Goal: Communication & Community: Connect with others

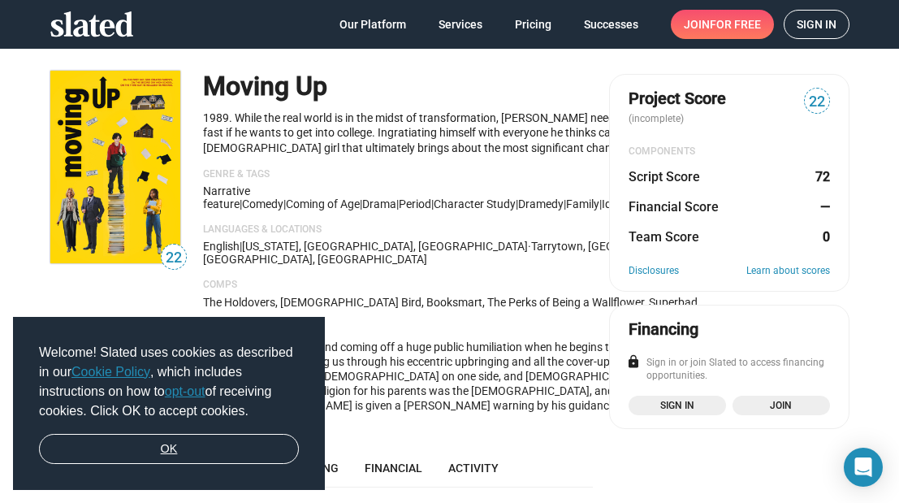
click at [184, 447] on link "OK" at bounding box center [169, 449] width 260 height 31
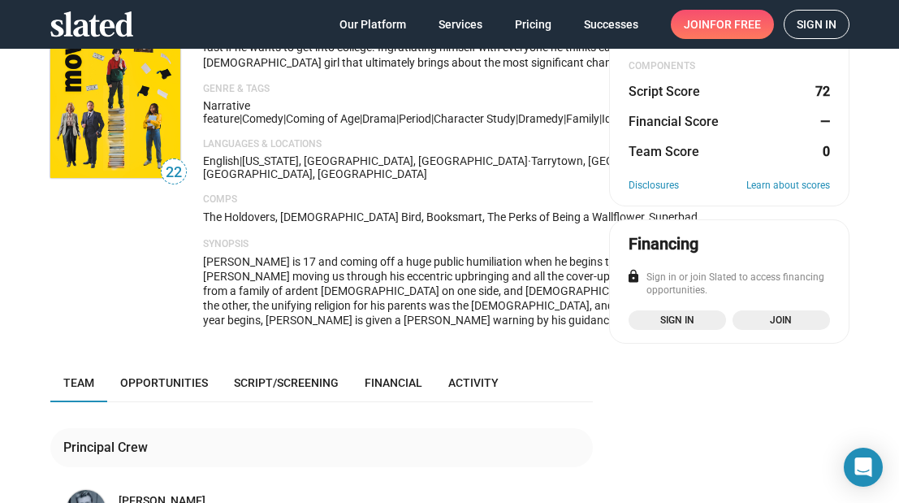
scroll to position [86, 0]
click at [671, 320] on span "Sign in" at bounding box center [677, 319] width 78 height 16
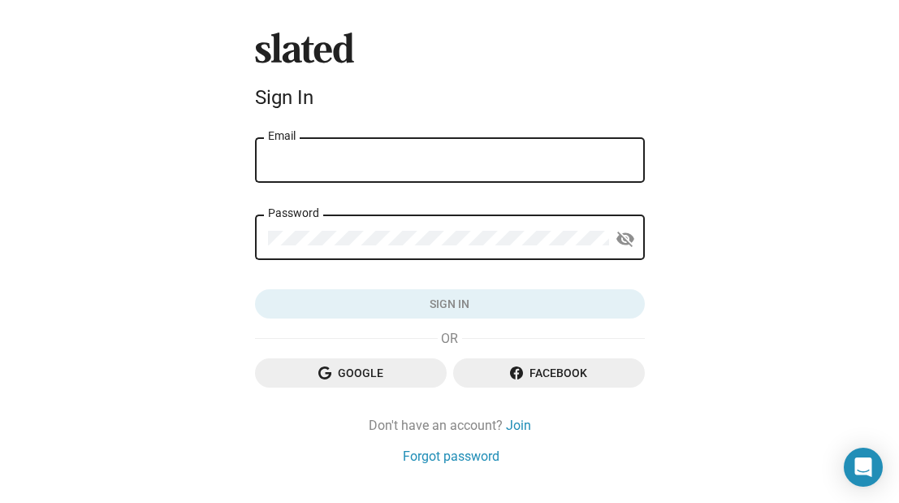
type input "amanda.jabes@gmail.com"
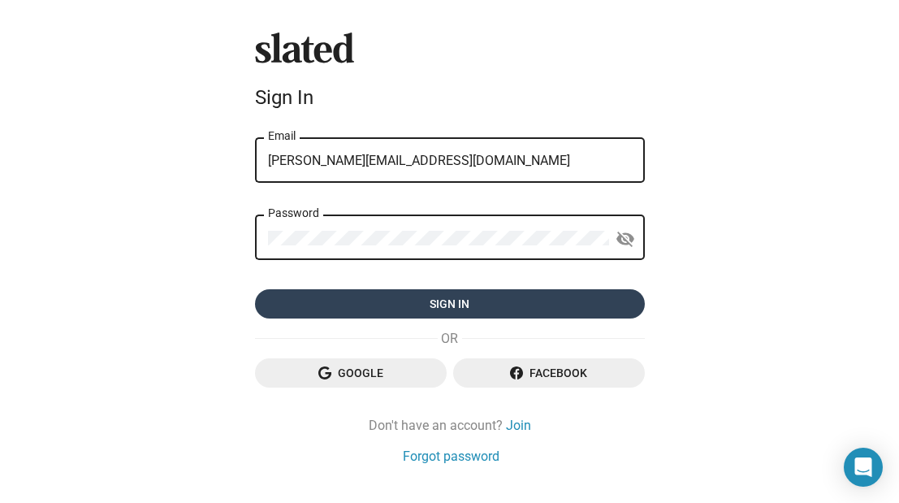
click at [402, 309] on span "Sign in" at bounding box center [450, 303] width 364 height 29
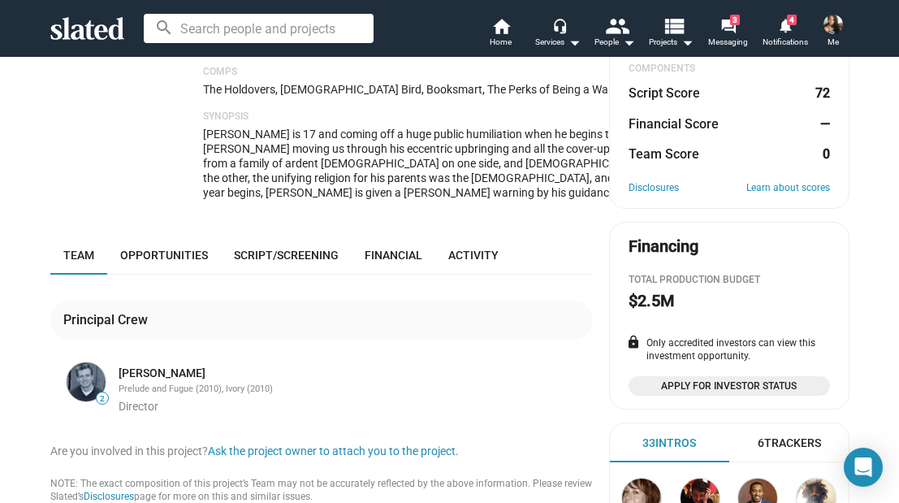
scroll to position [219, 0]
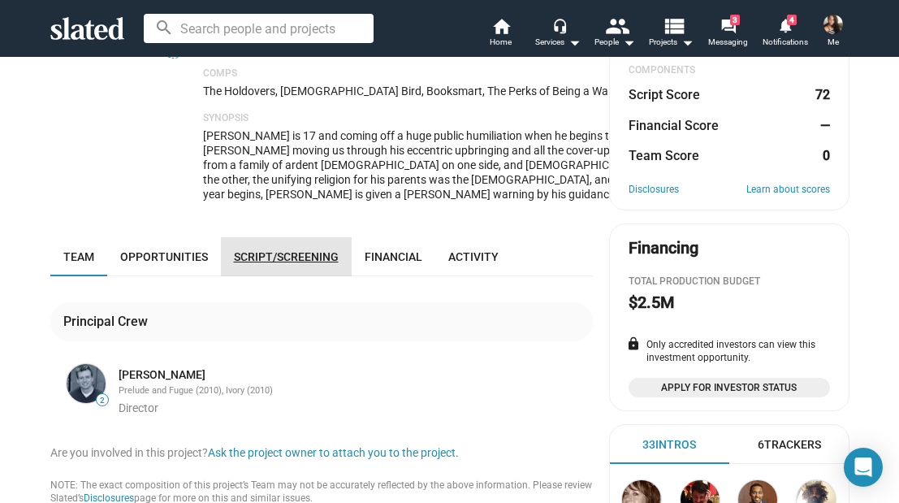
click at [307, 263] on span "Script/Screening" at bounding box center [286, 256] width 105 height 13
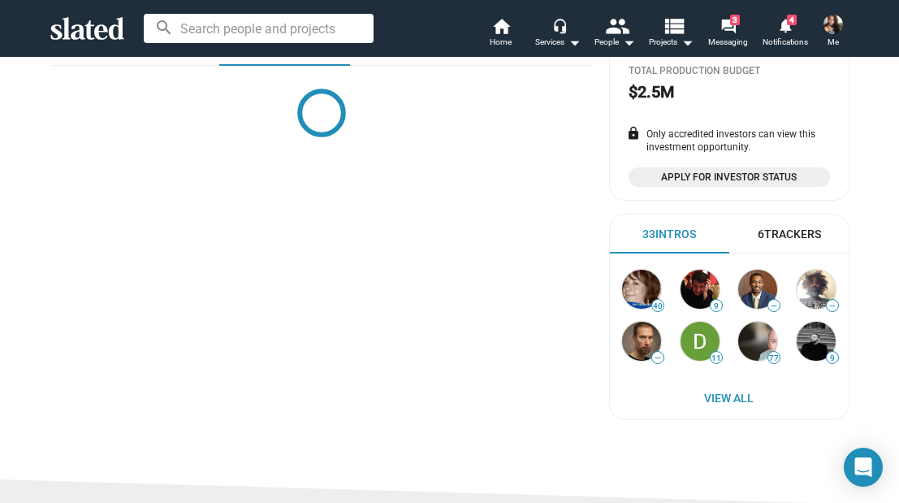
scroll to position [432, 0]
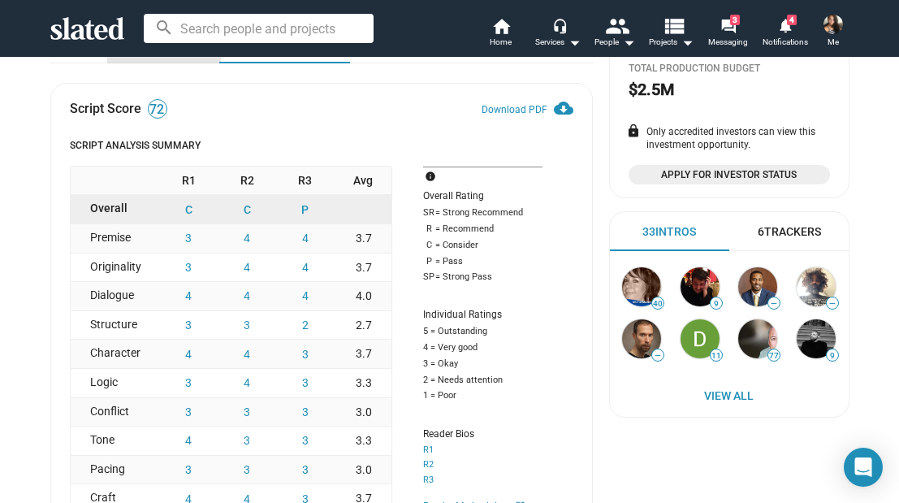
click at [170, 50] on span "Opportunities" at bounding box center [164, 43] width 88 height 13
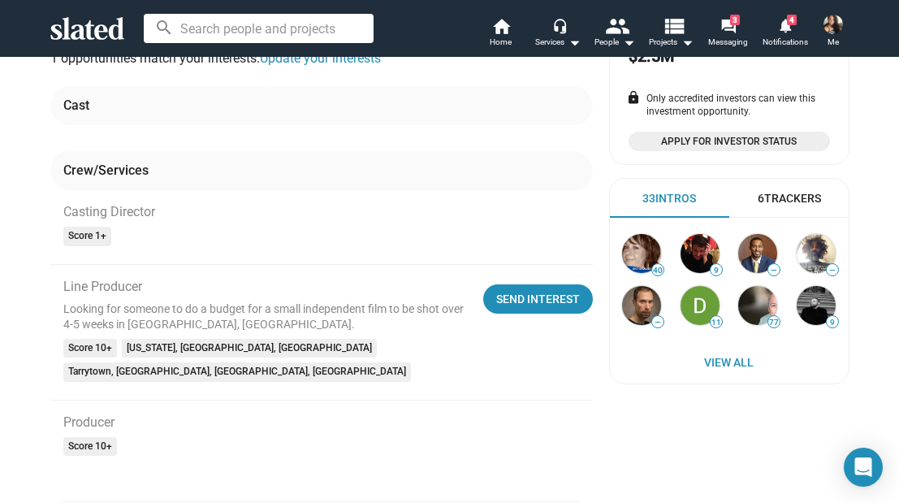
scroll to position [464, 0]
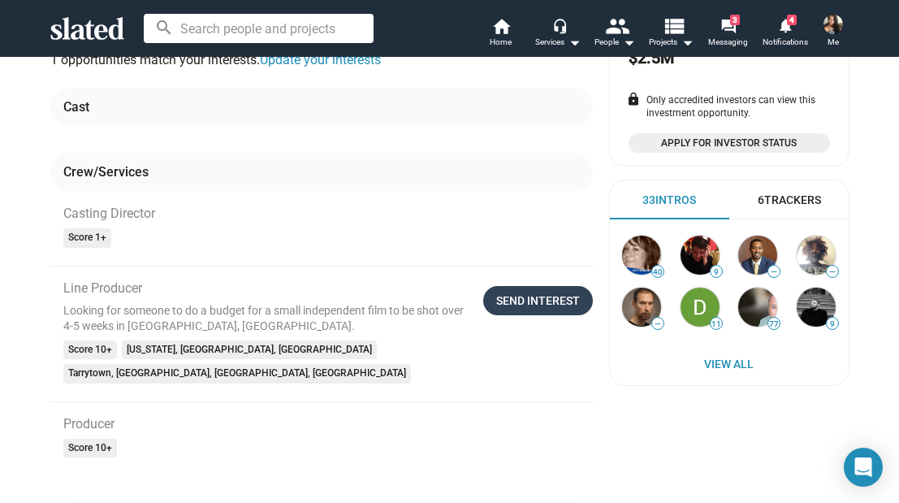
click at [521, 315] on div "Send Interest" at bounding box center [538, 300] width 84 height 29
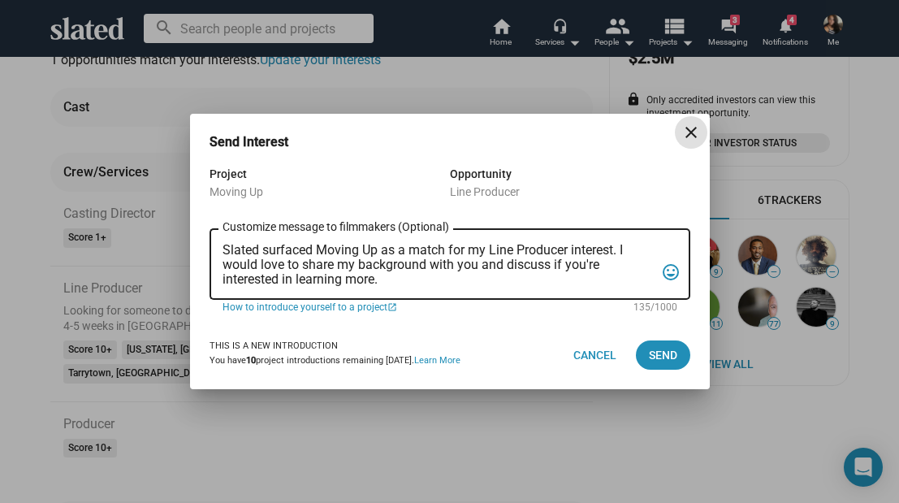
click at [527, 283] on textarea "Slated surfaced Moving Up as a match for my Line Producer interest. I would lov…" at bounding box center [438, 265] width 432 height 44
click at [409, 281] on textarea "Slated surfaced Moving Up as a match for my Line Producer interest. I would lov…" at bounding box center [438, 265] width 432 height 44
drag, startPoint x: 313, startPoint y: 253, endPoint x: 266, endPoint y: 253, distance: 47.9
click at [266, 253] on textarea "Slated surfaced Moving Up as a match for my Line Producer interest. I would lov…" at bounding box center [438, 265] width 432 height 44
click at [389, 249] on textarea "Slated suggested "Moving Up as a match for my Line Producer interest. I would l…" at bounding box center [438, 265] width 432 height 44
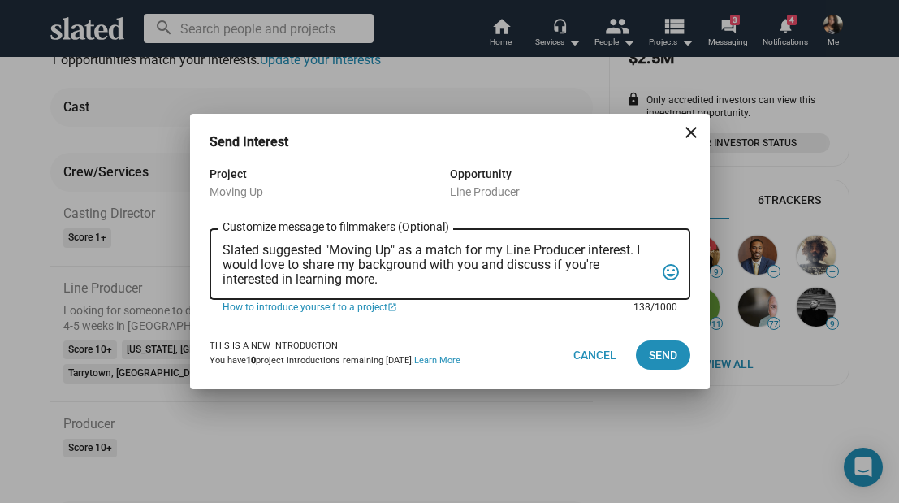
click at [471, 284] on textarea "Slated suggested "Moving Up" as a match for my Line Producer interest. I would …" at bounding box center [438, 265] width 432 height 44
click at [538, 274] on textarea "Slated suggested "Moving Up" as a match for my Line Producer interest. I would …" at bounding box center [438, 265] width 432 height 44
click at [537, 248] on textarea "Slated suggested "Moving Up" as a match for my Line Producer interest. I would …" at bounding box center [438, 265] width 432 height 44
click at [568, 276] on textarea "Slated suggested "Moving Up" as a match for my Line Producer interest. I would …" at bounding box center [438, 265] width 432 height 44
drag, startPoint x: 636, startPoint y: 252, endPoint x: 485, endPoint y: 248, distance: 151.1
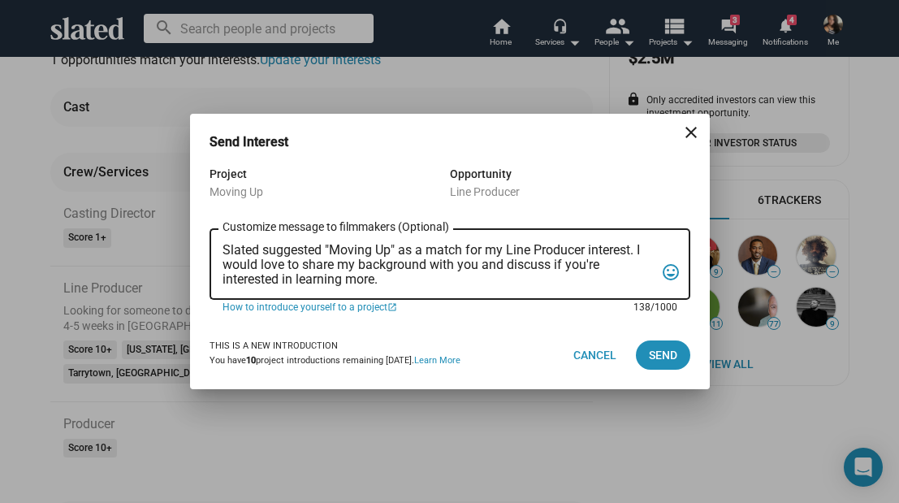
click at [485, 248] on textarea "Slated suggested "Moving Up" as a match for my Line Producer interest. I would …" at bounding box center [438, 265] width 432 height 44
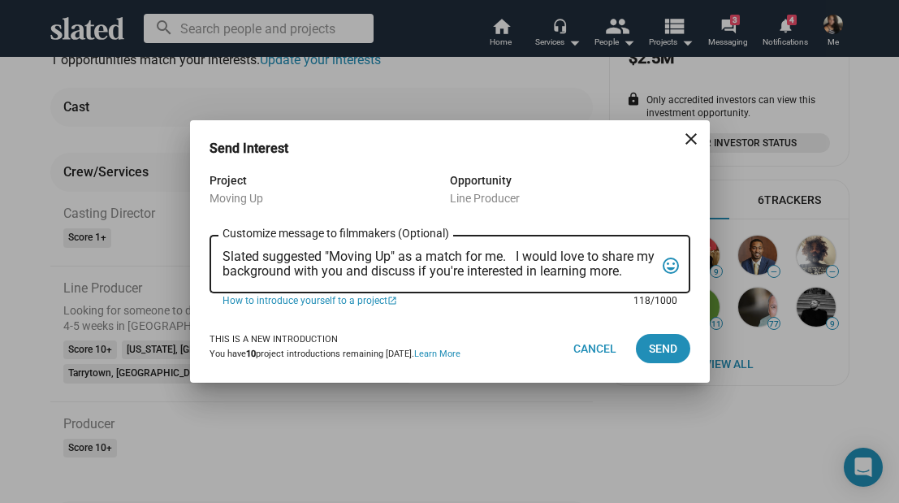
click at [468, 266] on textarea "Slated suggested "Moving Up" as a match for me. I would love to share my backgr…" at bounding box center [438, 264] width 432 height 31
click at [508, 256] on textarea "Slated suggested "Moving Up" as a match for me. I would love to share my backgr…" at bounding box center [438, 264] width 432 height 31
drag, startPoint x: 641, startPoint y: 274, endPoint x: 537, endPoint y: 258, distance: 106.0
click at [537, 258] on textarea "Slated suggested "Moving Up" as a match for me. I would love to share my backgr…" at bounding box center [438, 264] width 432 height 31
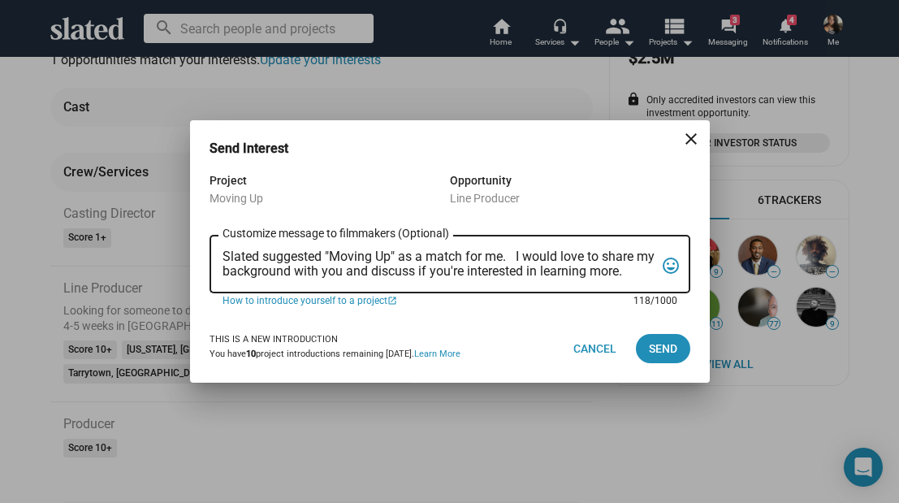
drag, startPoint x: 382, startPoint y: 273, endPoint x: 603, endPoint y: 258, distance: 220.5
click at [603, 258] on textarea "Slated suggested "Moving Up" as a match for me. I would love to share my backgr…" at bounding box center [438, 264] width 432 height 31
click at [503, 280] on div "Slated suggested "Moving Up" as a match for me. I would love to discuss if you'…" at bounding box center [438, 262] width 432 height 61
click at [446, 270] on textarea "Slated suggested "Moving Up" as a match for me. I would love to discuss if you'…" at bounding box center [438, 264] width 432 height 31
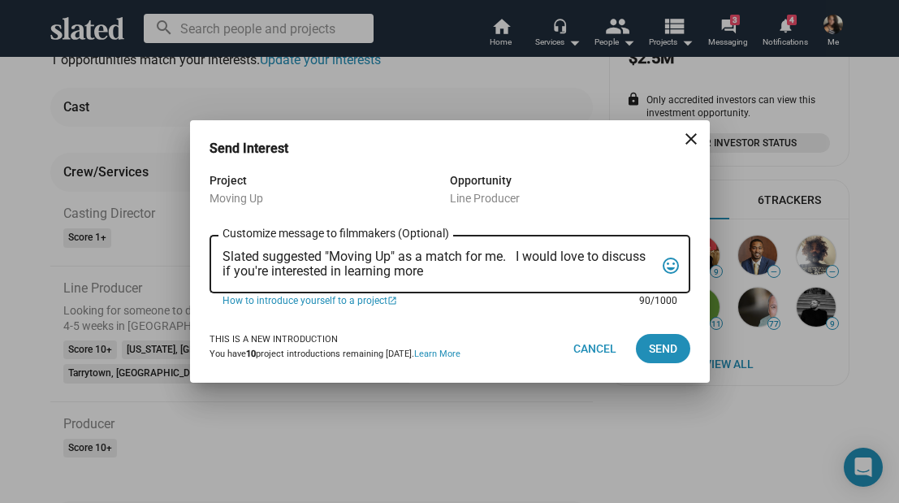
click at [504, 257] on textarea "Slated suggested "Moving Up" as a match for me. I would love to discuss if you'…" at bounding box center [438, 264] width 432 height 31
click at [622, 263] on textarea "Slated suggested "Moving Up" as a match for me for a budget build. I would love…" at bounding box center [438, 264] width 432 height 31
click at [632, 272] on textarea "Slated suggested "Moving Up" as a match for me for a budget build. I would love…" at bounding box center [438, 264] width 432 height 31
drag, startPoint x: 608, startPoint y: 272, endPoint x: 451, endPoint y: 270, distance: 156.7
click at [451, 270] on textarea "Slated suggested "Moving Up" as a match for me for a budget build. I would love…" at bounding box center [438, 264] width 432 height 31
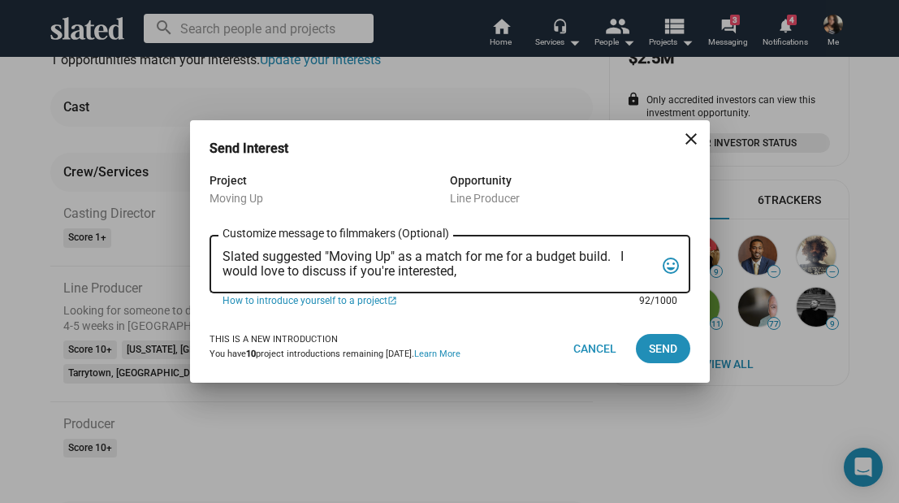
drag, startPoint x: 349, startPoint y: 272, endPoint x: 575, endPoint y: 272, distance: 225.7
click at [575, 272] on textarea "Slated suggested "Moving Up" as a match for me for a budget build. I would love…" at bounding box center [438, 264] width 432 height 31
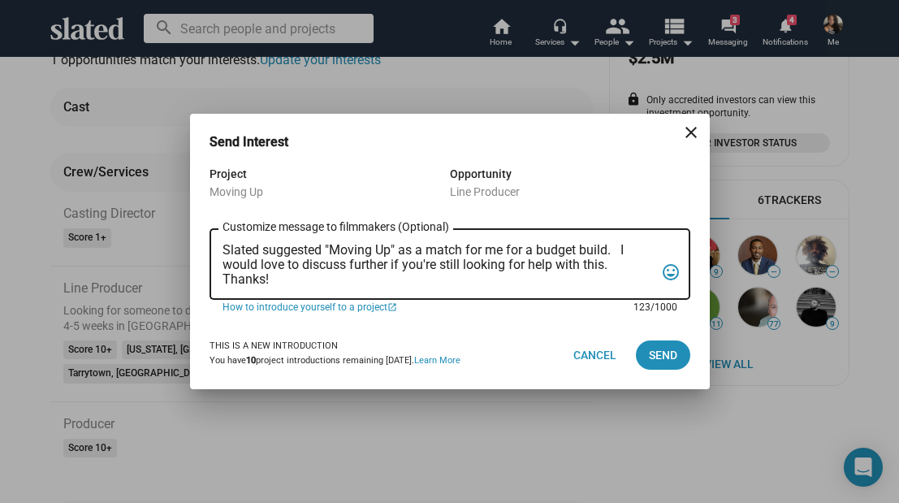
click at [629, 263] on textarea "Slated suggested "Moving Up" as a match for me for a budget build. I would love…" at bounding box center [438, 265] width 432 height 44
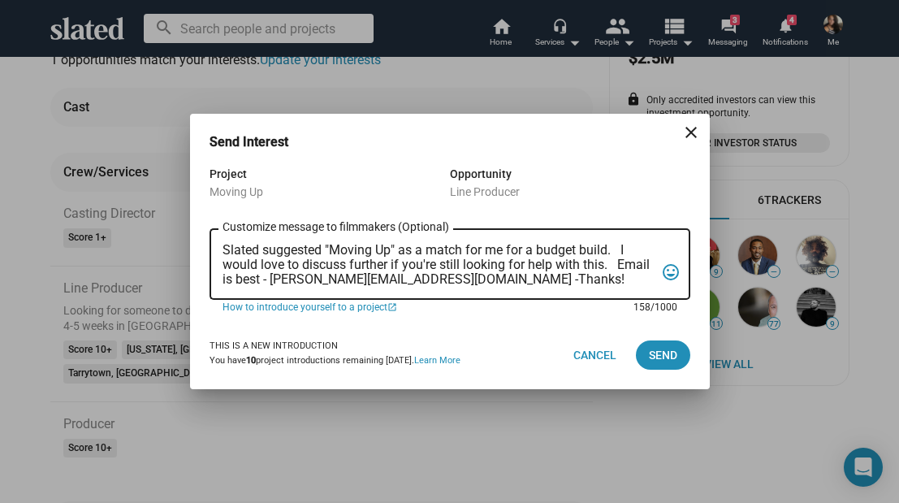
click at [568, 275] on textarea "Slated suggested "Moving Up" as a match for me for a budget build. I would love…" at bounding box center [438, 265] width 432 height 44
type textarea "Slated suggested "Moving Up" as a match for me for a budget build. I would love…"
click at [672, 359] on span "Send" at bounding box center [663, 354] width 28 height 29
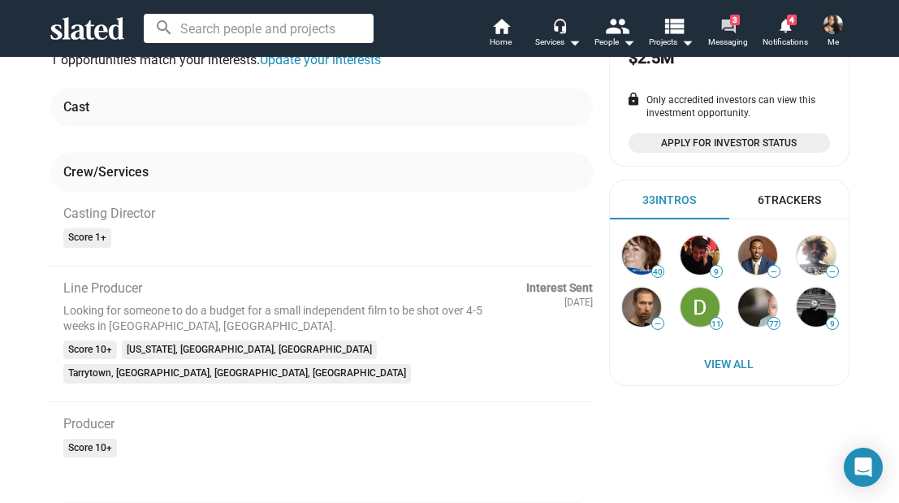
click at [731, 33] on mat-icon "forum" at bounding box center [727, 25] width 15 height 15
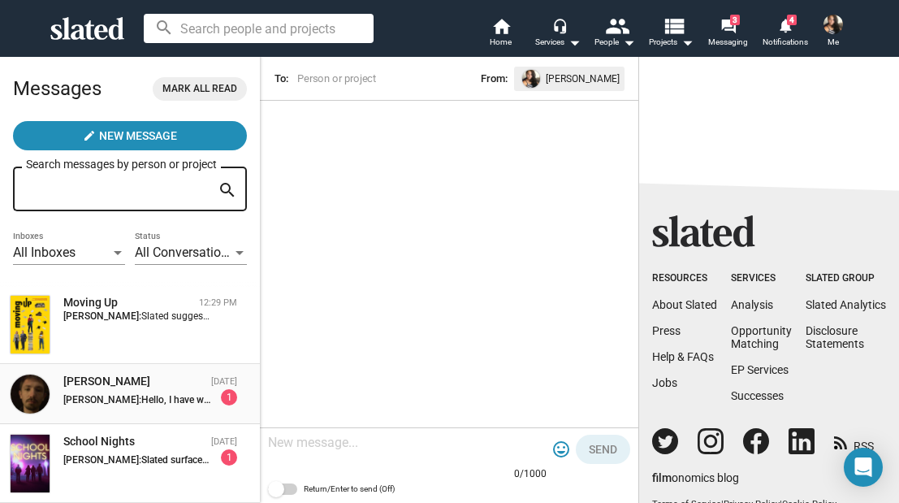
click at [194, 402] on span "Hello, I have written a short story based in the US that I think is worthy of b…" at bounding box center [641, 399] width 1001 height 11
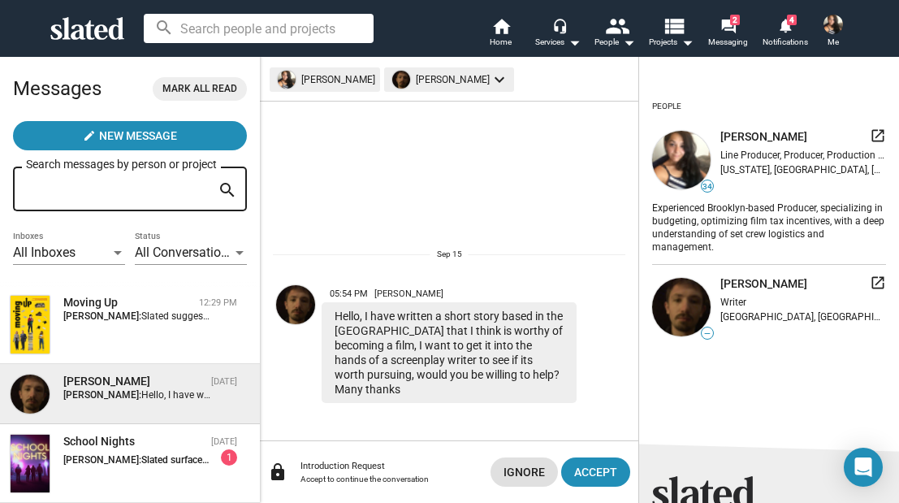
scroll to position [38, 0]
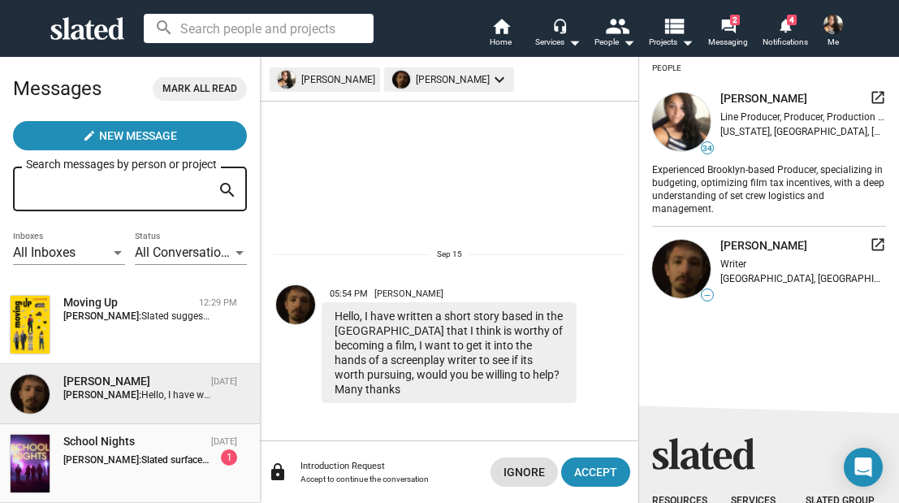
click at [134, 455] on div "Amanda Jabes: Slated surfaced you as a match for my project, School Nights. I w…" at bounding box center [150, 457] width 174 height 16
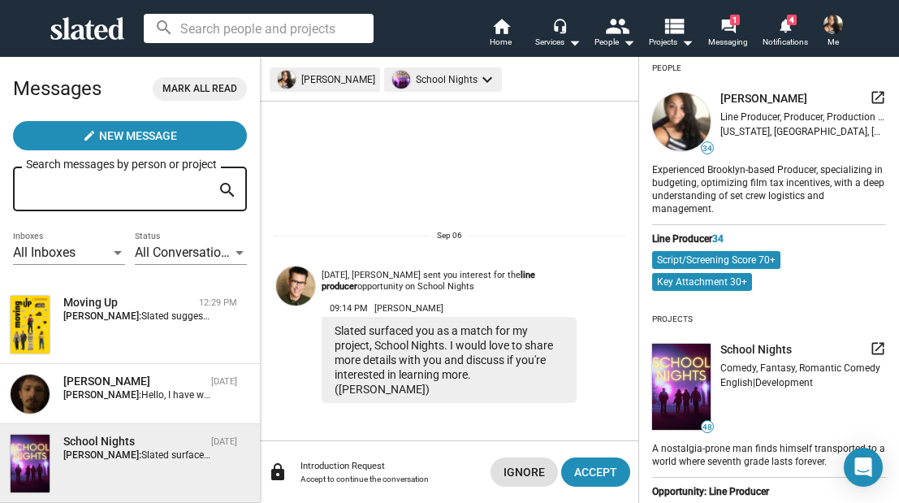
click at [292, 295] on img at bounding box center [295, 285] width 39 height 39
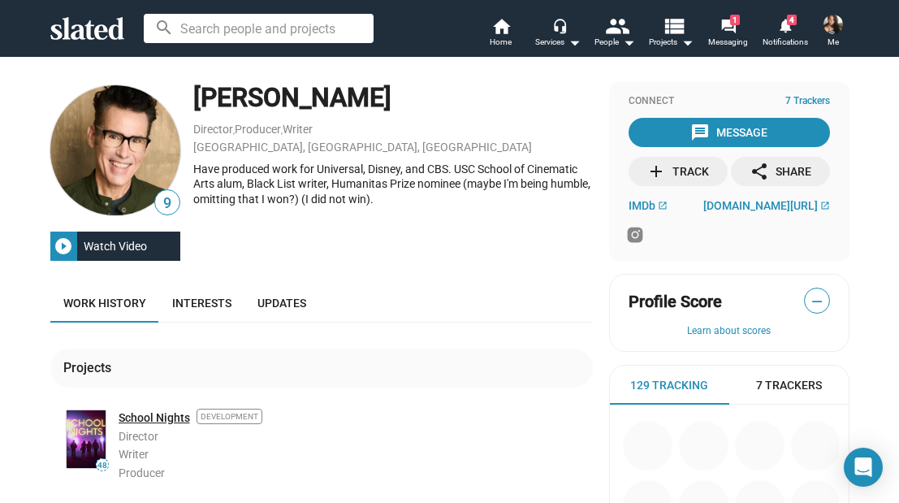
click at [163, 421] on link "School Nights" at bounding box center [154, 417] width 71 height 15
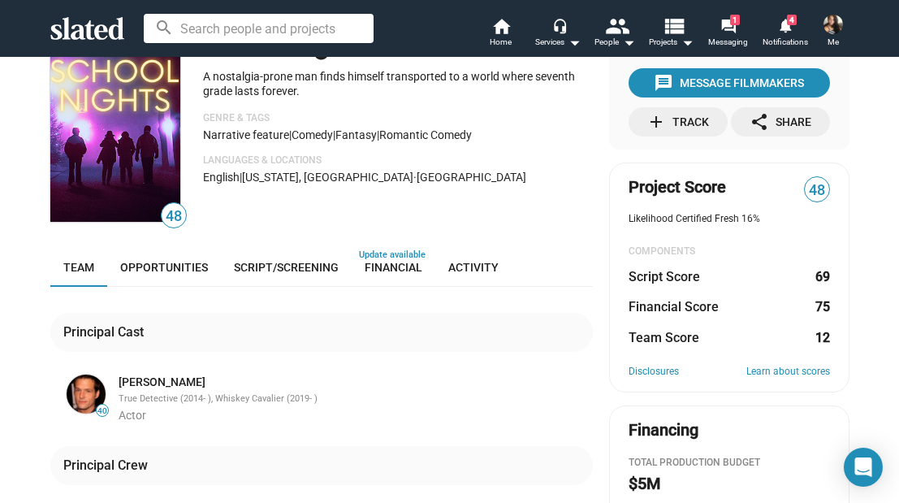
scroll to position [21, 0]
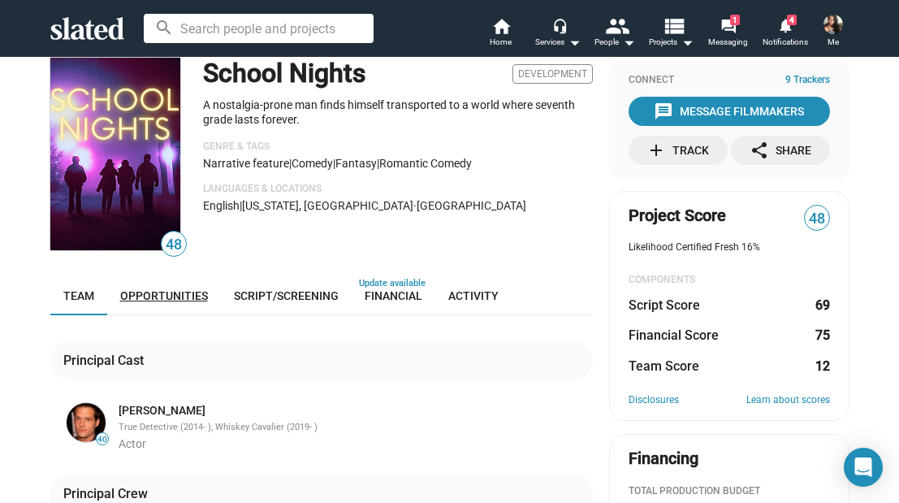
click at [188, 296] on span "Opportunities" at bounding box center [164, 295] width 88 height 13
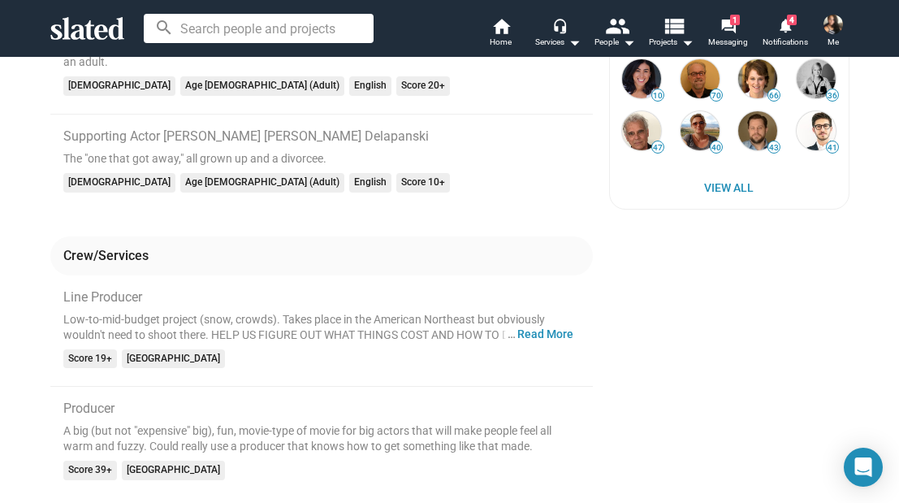
scroll to position [672, 0]
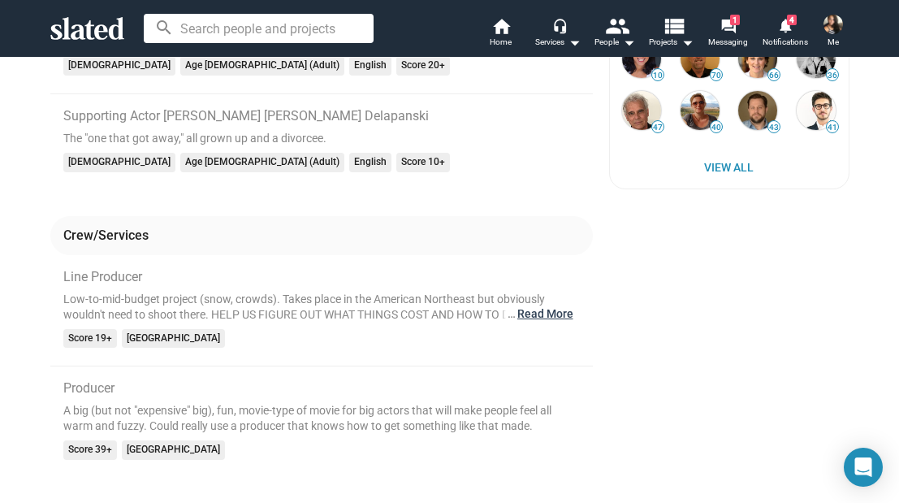
click at [538, 318] on button "… Read More" at bounding box center [545, 313] width 56 height 15
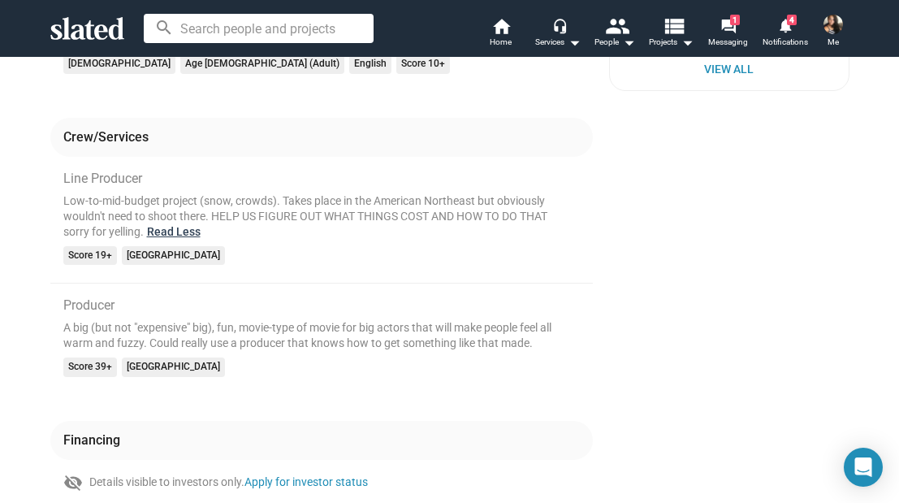
scroll to position [774, 0]
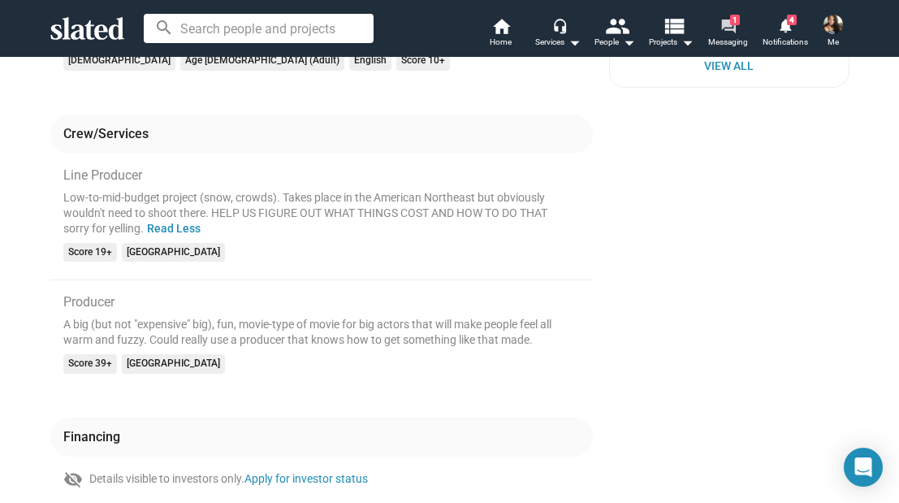
click at [732, 28] on mat-icon "forum" at bounding box center [727, 25] width 15 height 15
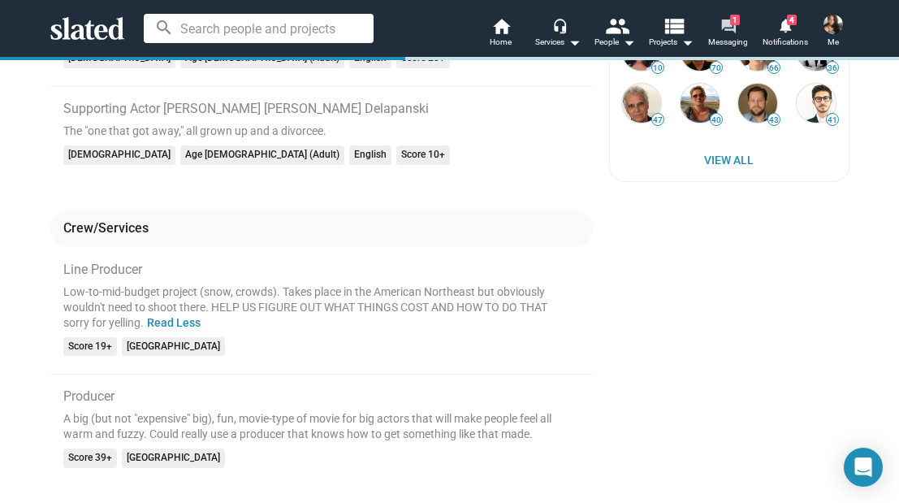
scroll to position [379, 0]
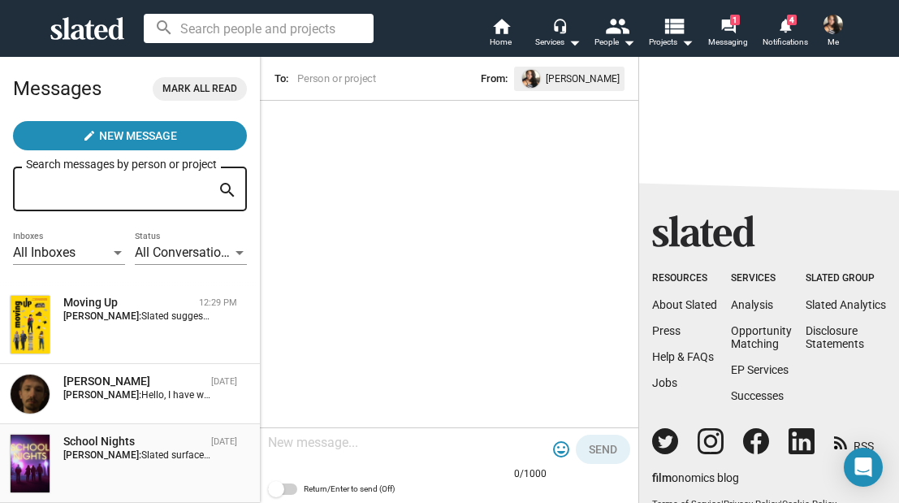
click at [110, 464] on div "School Nights Sep 06 Amanda Jabes: Slated surfaced you as a match for my projec…" at bounding box center [130, 463] width 240 height 59
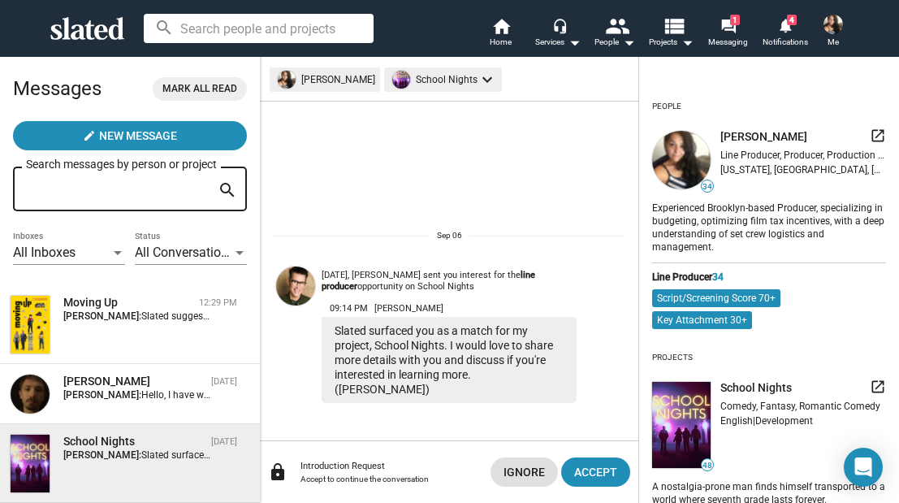
click at [374, 460] on div "Introduction Request" at bounding box center [388, 465] width 177 height 11
click at [606, 477] on span "Accept" at bounding box center [595, 471] width 43 height 29
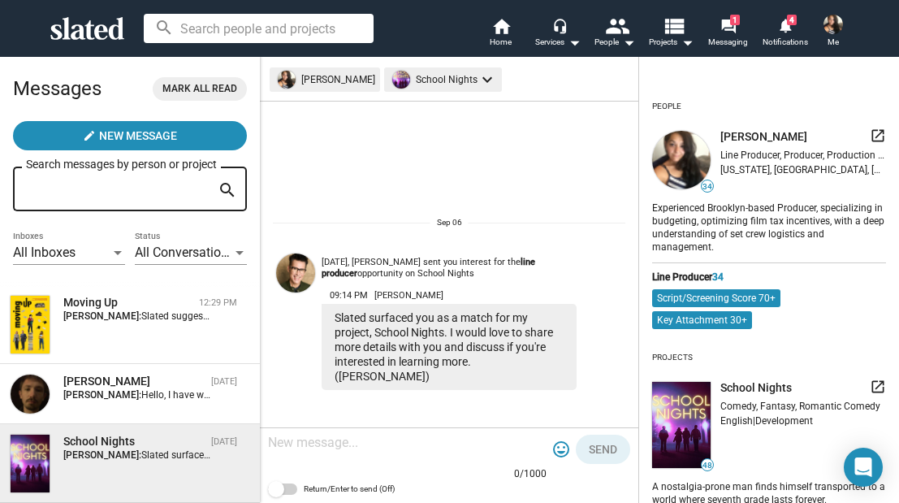
click at [372, 455] on div at bounding box center [407, 444] width 279 height 48
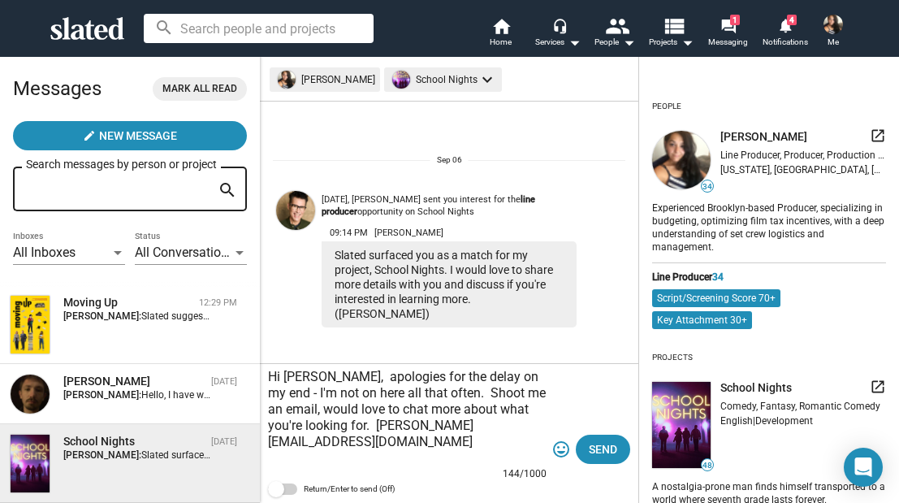
click at [365, 443] on textarea "Hi Johnny, apologies for the delay on my end - I'm not on here all that often. …" at bounding box center [407, 417] width 279 height 97
click at [364, 431] on textarea "Hi Johnny, apologies for the delay on my end - I'm not on here all that often. …" at bounding box center [407, 417] width 279 height 97
click at [483, 407] on textarea "Hi Johnny, apologies for the delay on my end - I'm not on here all that often. …" at bounding box center [407, 417] width 279 height 97
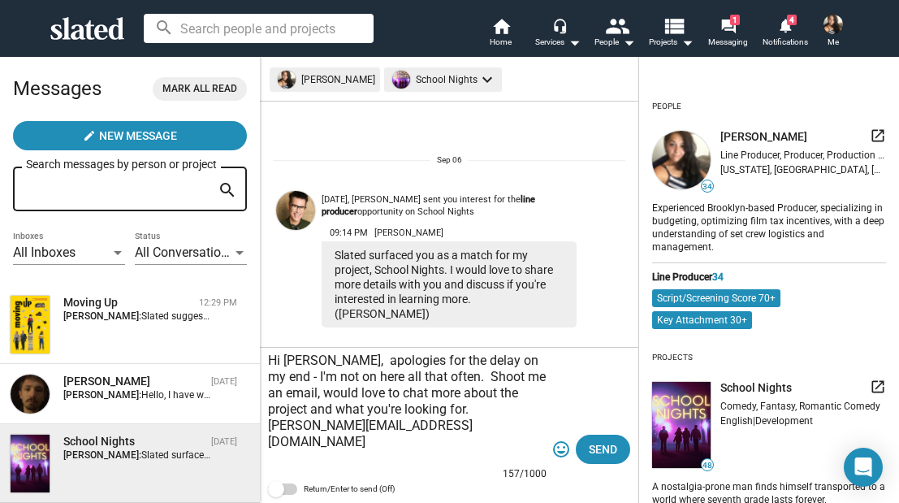
click at [477, 425] on textarea "Hi Johnny, apologies for the delay on my end - I'm not on here all that often. …" at bounding box center [407, 409] width 279 height 114
click at [343, 363] on textarea "Hi Johnny, apologies for the delay on my end - I'm not on here all that often. …" at bounding box center [407, 409] width 279 height 114
click at [520, 408] on textarea "Hi Johnny, Apologies for the delay on my end - I'm not on here all that often. …" at bounding box center [407, 409] width 279 height 114
click at [364, 376] on textarea "Hi Johnny, Apologies for the delay on my end - I'm not on here all that often. …" at bounding box center [407, 409] width 279 height 114
type textarea "Hi Johnny, Apologies for the delay on my end - I'm not on here all that often. …"
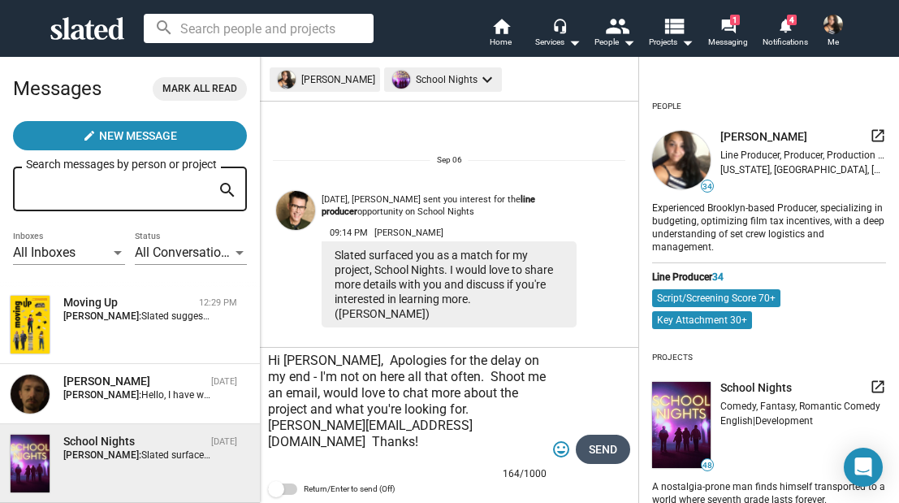
click at [610, 451] on span "Send" at bounding box center [603, 448] width 28 height 29
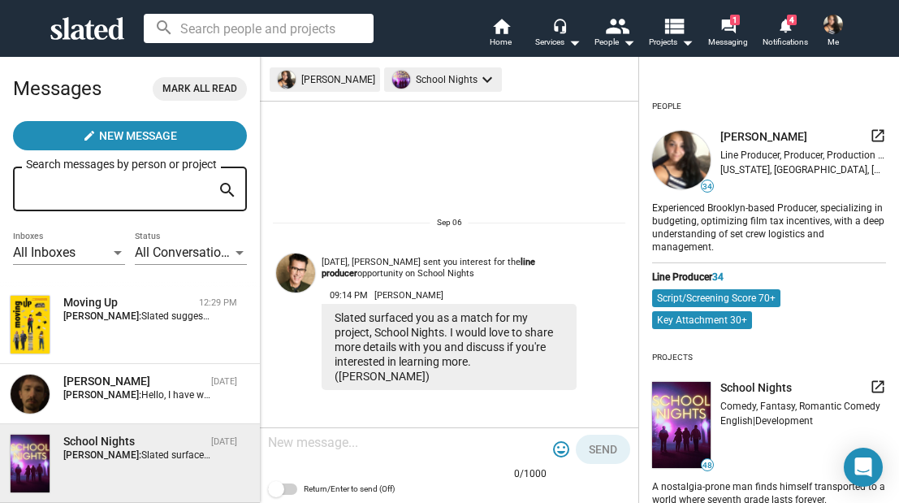
scroll to position [125, 0]
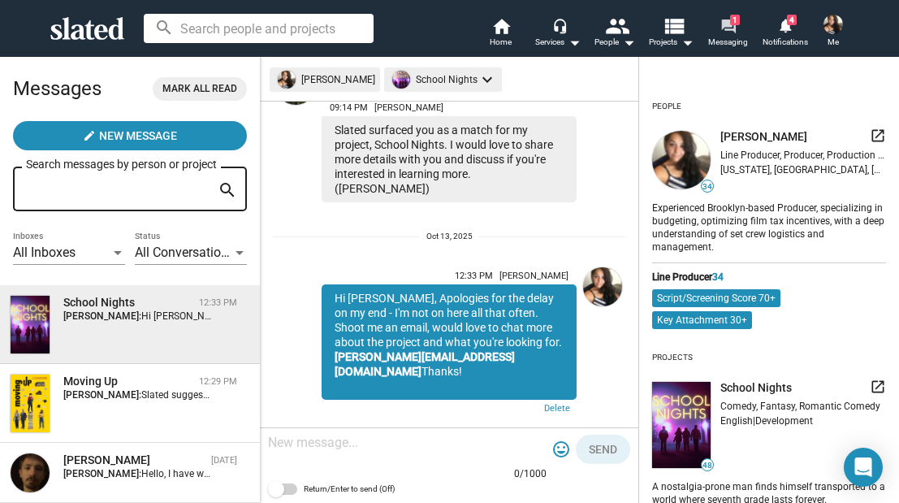
click at [728, 32] on mat-icon "forum" at bounding box center [727, 25] width 15 height 15
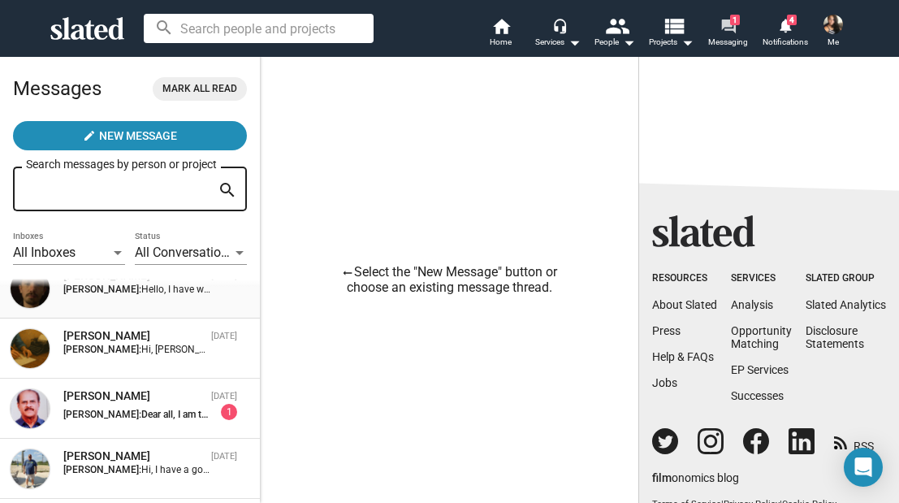
scroll to position [190, 0]
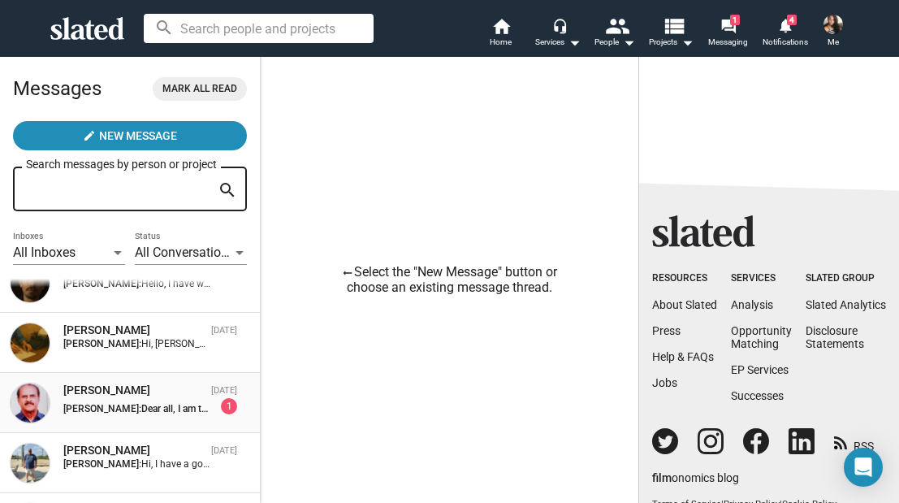
click at [166, 416] on div "Abraham varghese Aug 01 Amanda Jabes: Dear all, I am the author of the book THE…" at bounding box center [130, 402] width 240 height 41
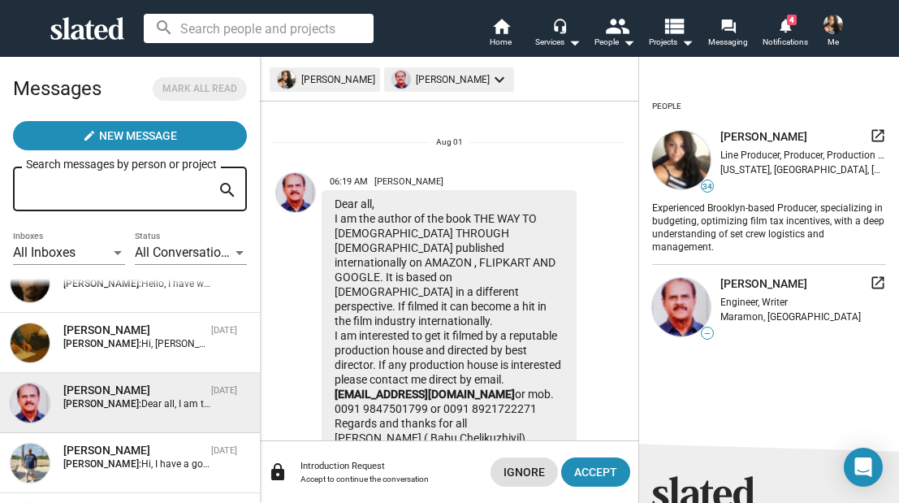
scroll to position [37, 0]
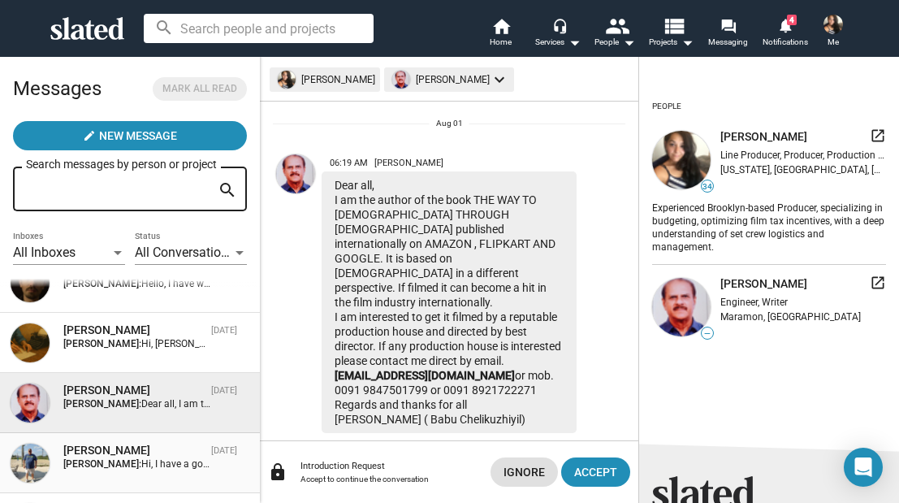
click at [229, 465] on div "Amanda Jabes: Hi, I have a good proposal that can help you execute any projects…" at bounding box center [150, 463] width 174 height 11
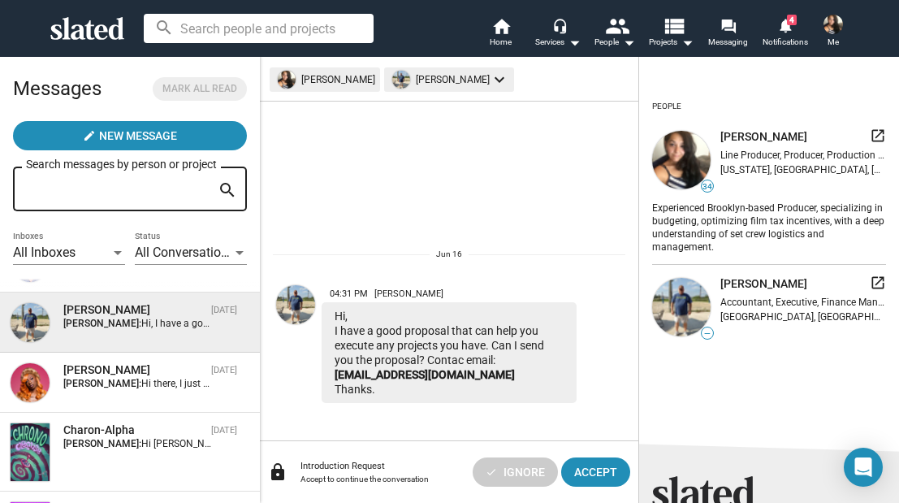
scroll to position [373, 0]
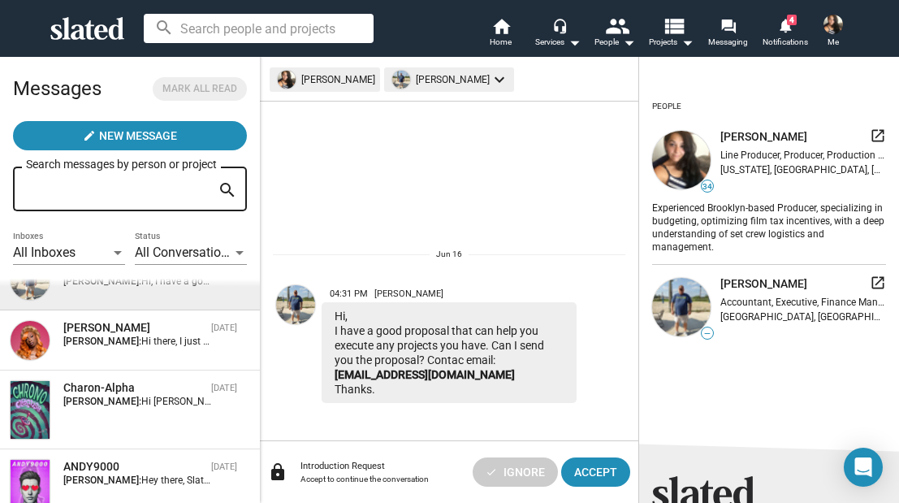
click at [194, 364] on span "Emily White May 24 Amanda Jabes: Hi there, I just came across your project—it h…" at bounding box center [130, 340] width 260 height 60
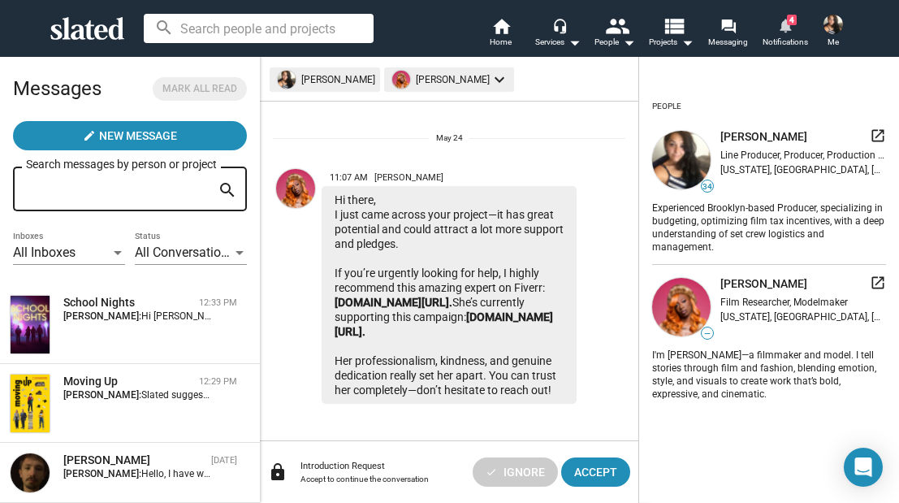
click at [781, 24] on mat-icon "notifications" at bounding box center [784, 24] width 15 height 15
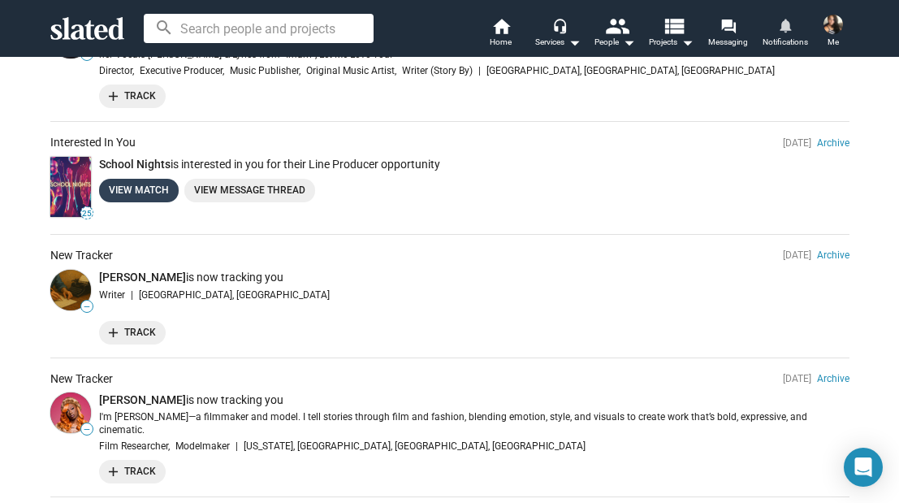
scroll to position [374, 0]
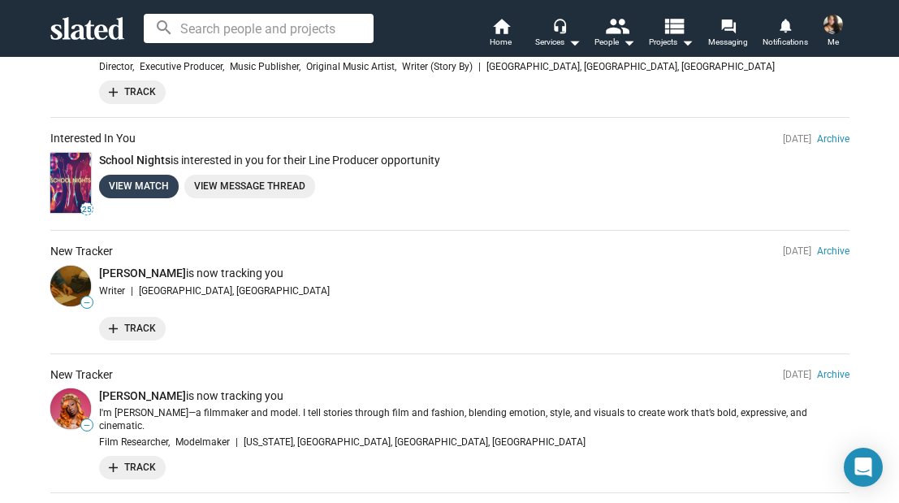
click at [114, 190] on link "View Match" at bounding box center [139, 187] width 80 height 24
